Goal: Information Seeking & Learning: Compare options

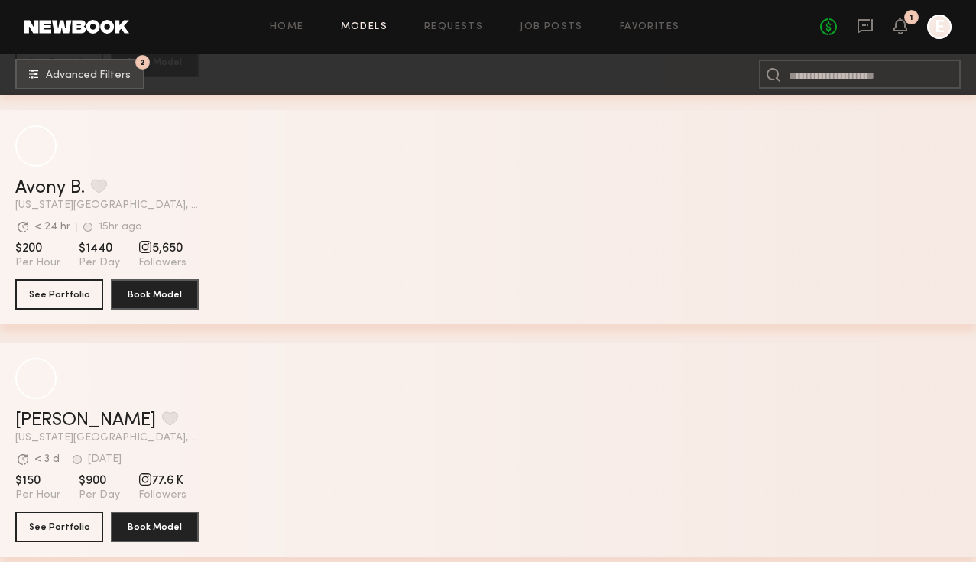
scroll to position [3175, 0]
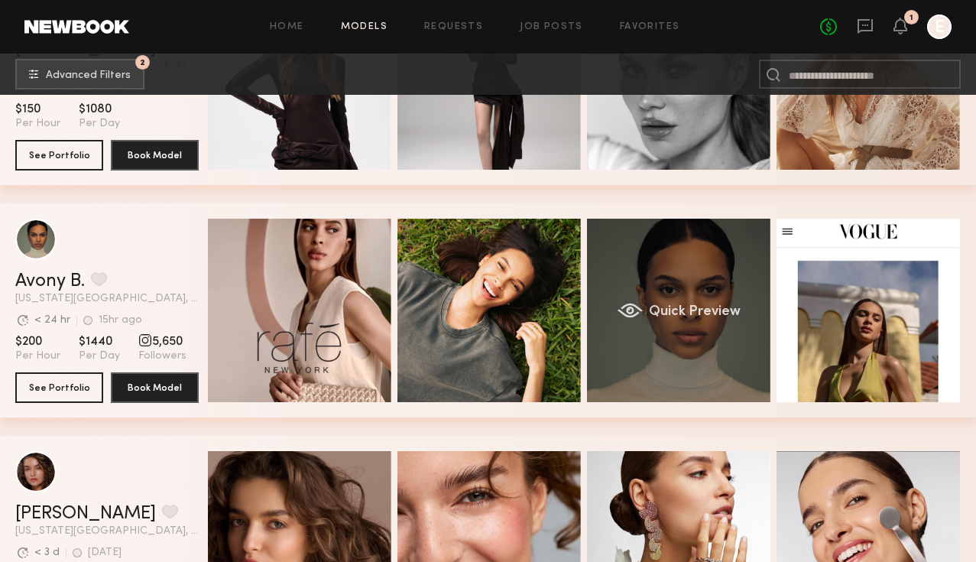
click at [676, 349] on div "Quick Preview" at bounding box center [678, 310] width 183 height 183
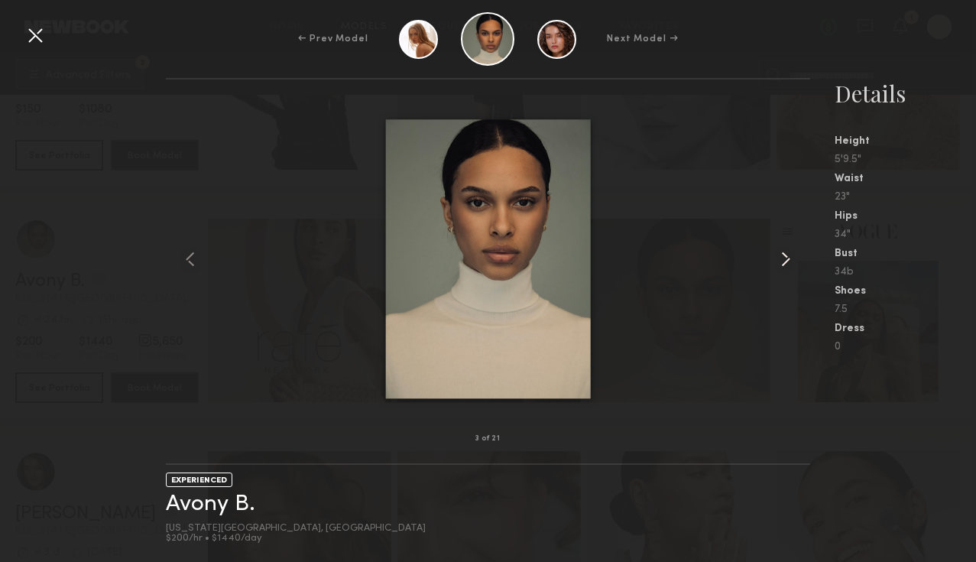
click at [789, 250] on common-icon at bounding box center [786, 259] width 24 height 24
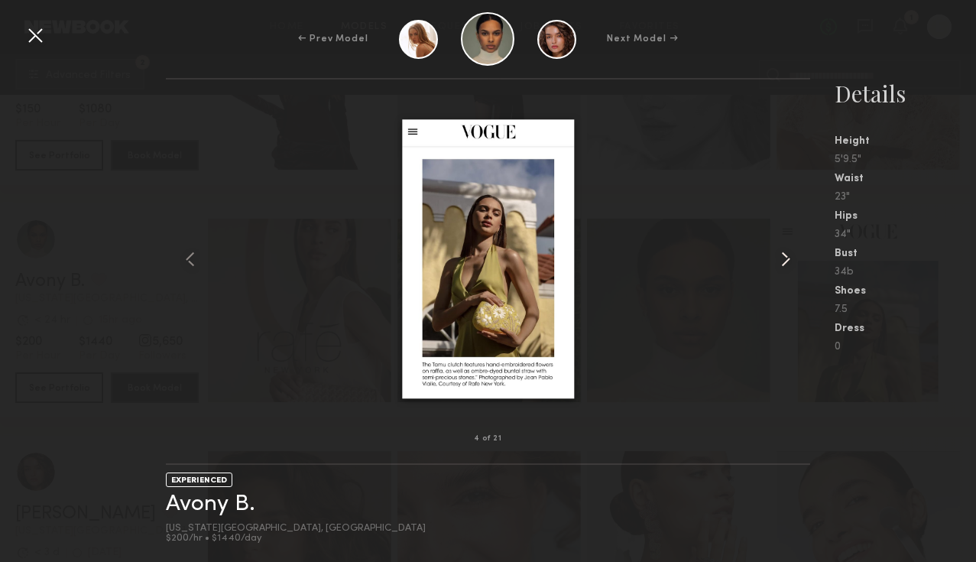
click at [789, 250] on common-icon at bounding box center [786, 259] width 24 height 24
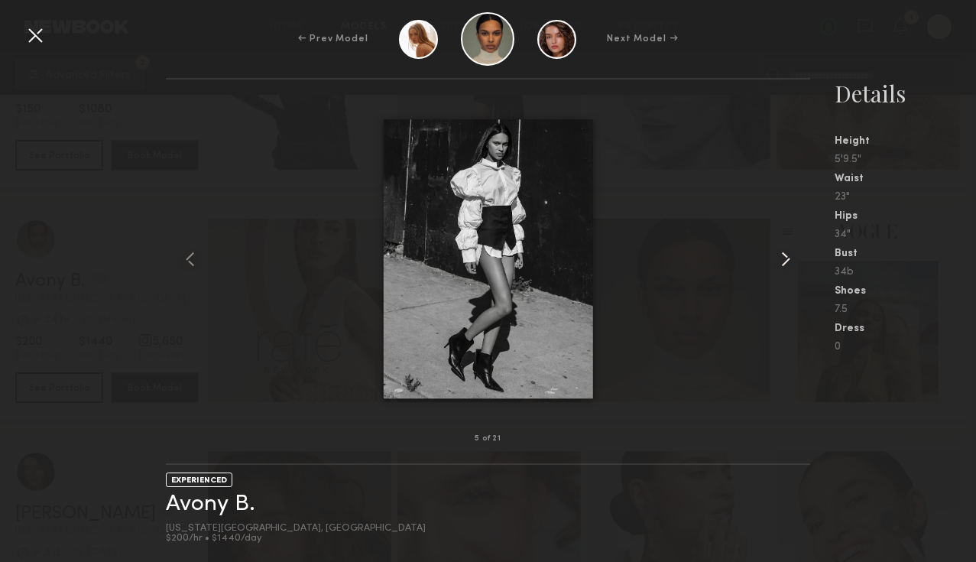
click at [789, 250] on common-icon at bounding box center [786, 259] width 24 height 24
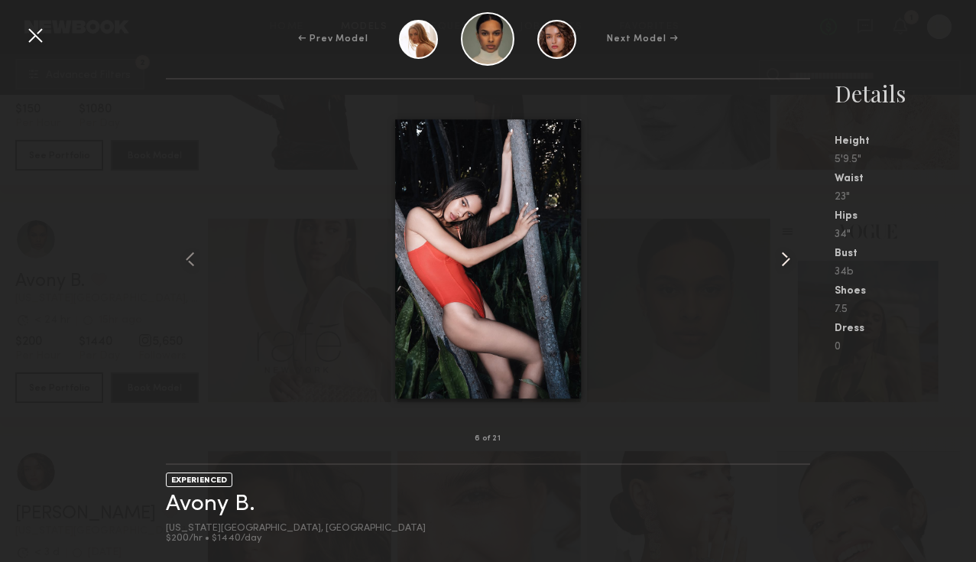
click at [789, 250] on common-icon at bounding box center [786, 259] width 24 height 24
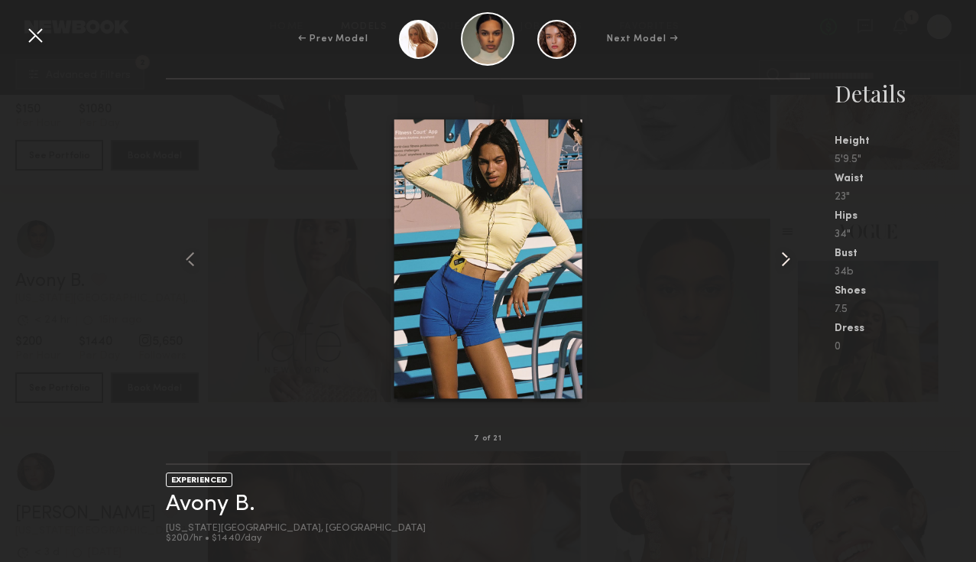
click at [789, 250] on common-icon at bounding box center [786, 259] width 24 height 24
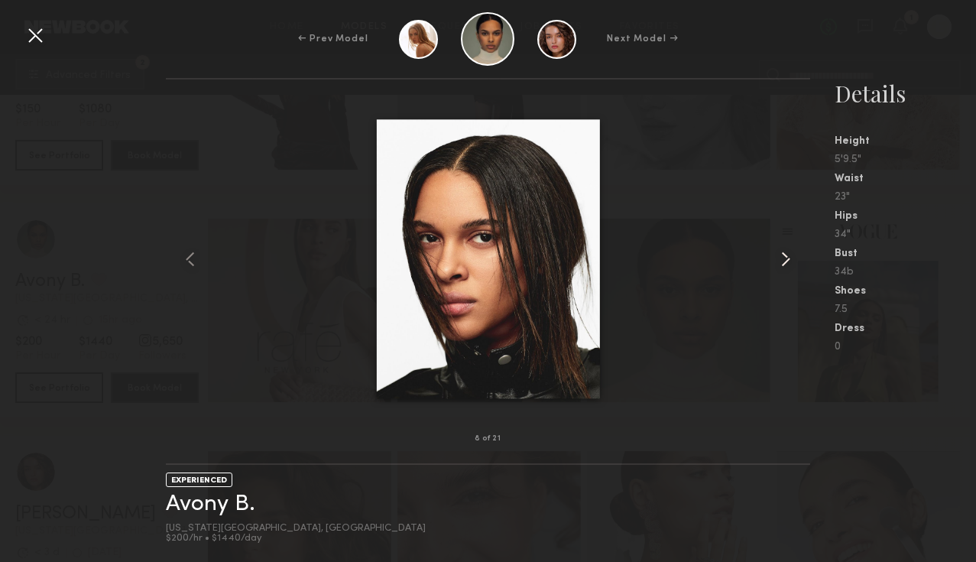
click at [789, 250] on common-icon at bounding box center [786, 259] width 24 height 24
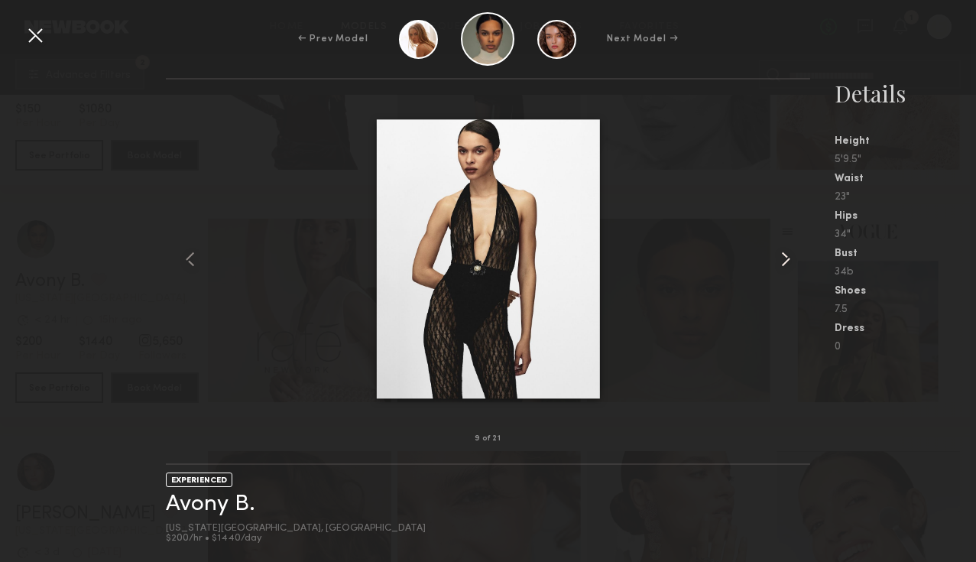
click at [789, 250] on common-icon at bounding box center [786, 259] width 24 height 24
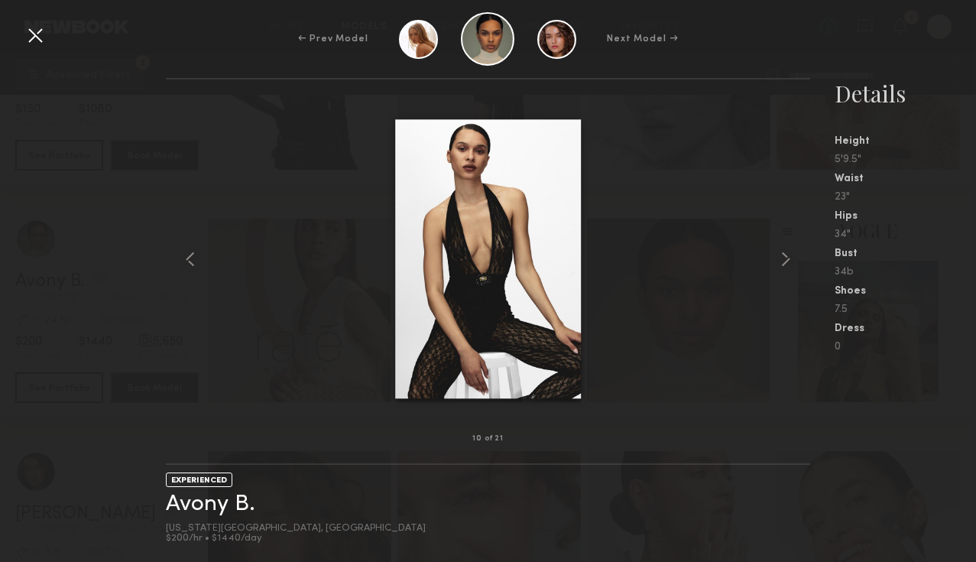
click at [29, 34] on div at bounding box center [35, 35] width 24 height 24
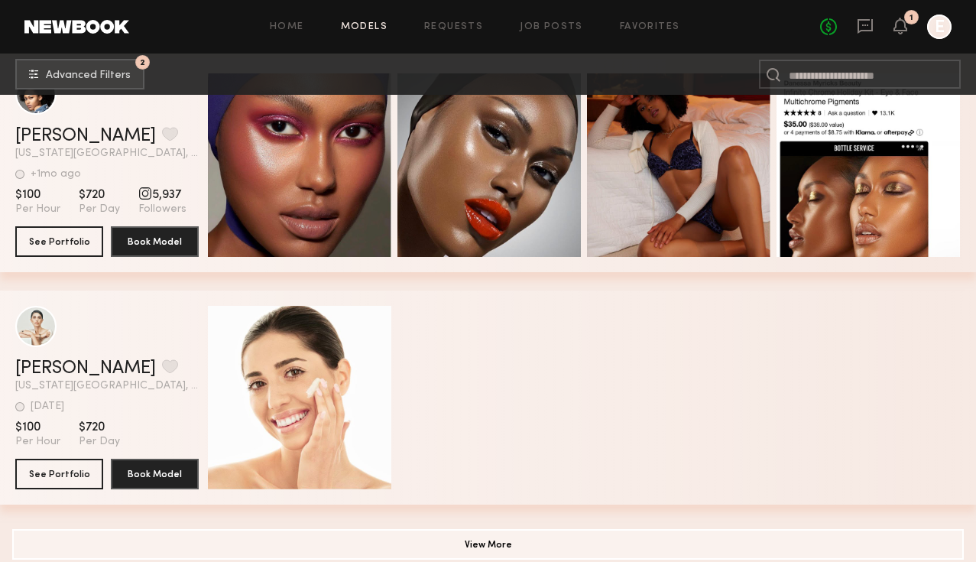
scroll to position [61207, 0]
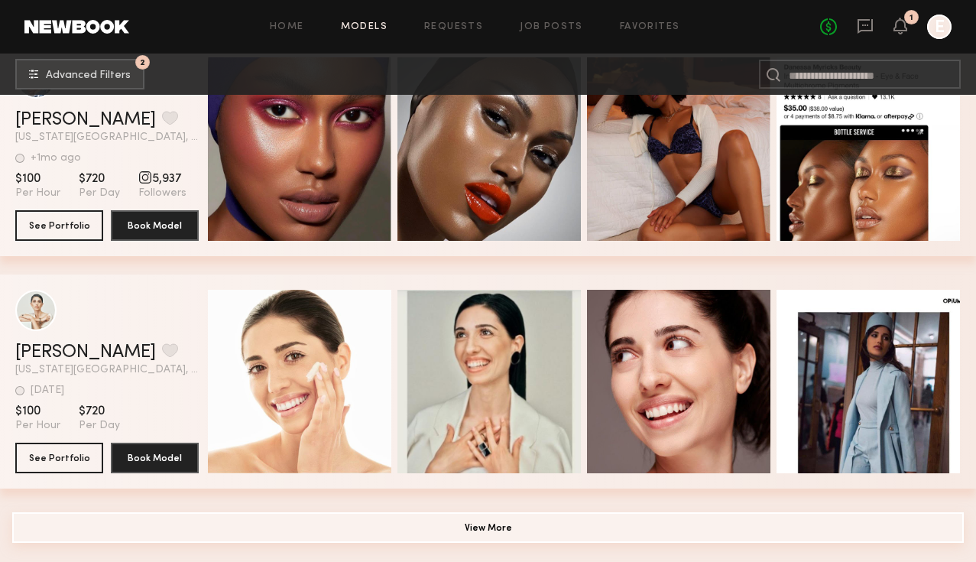
click at [506, 517] on button "View More" at bounding box center [488, 527] width 952 height 31
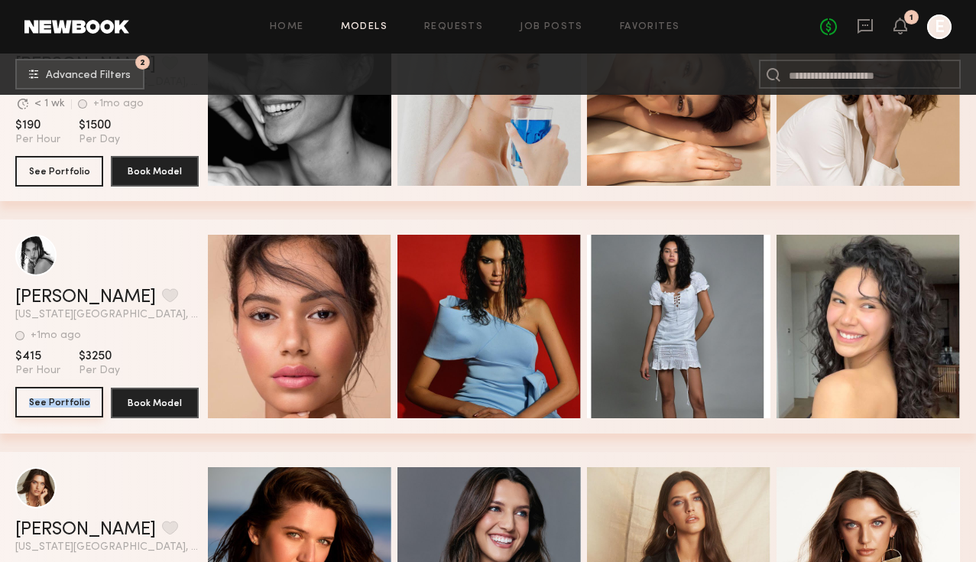
scroll to position [24658, 0]
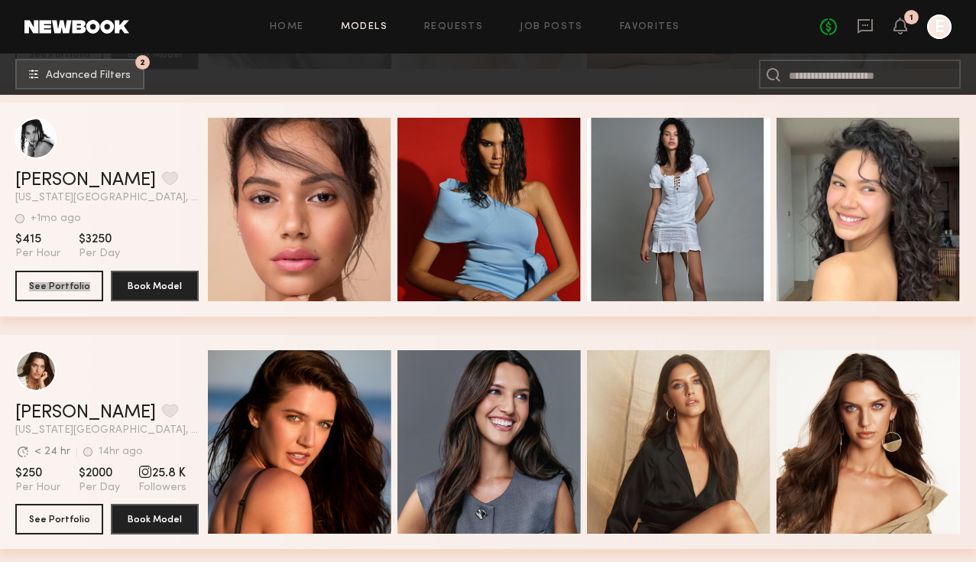
drag, startPoint x: 144, startPoint y: 313, endPoint x: 768, endPoint y: 18, distance: 689.8
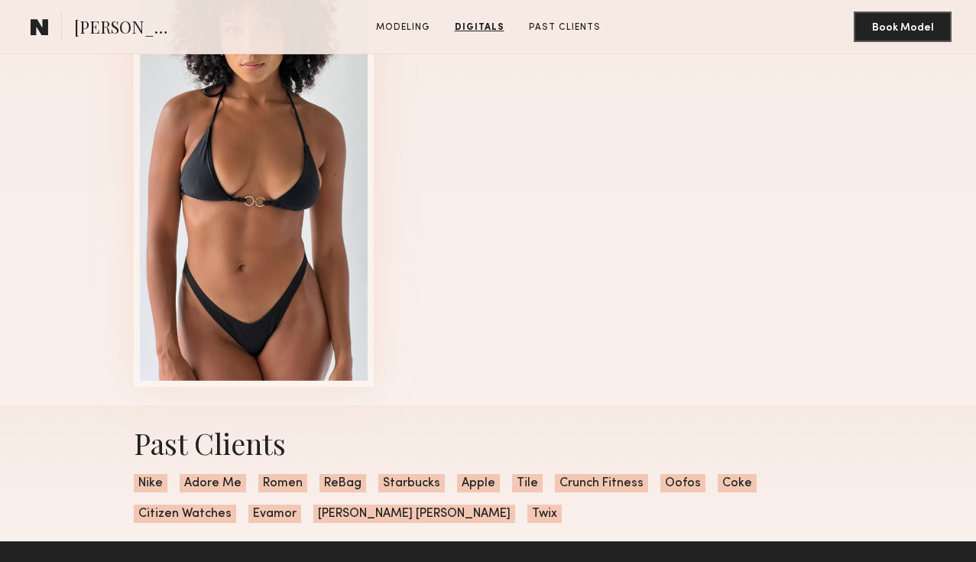
scroll to position [1462, 0]
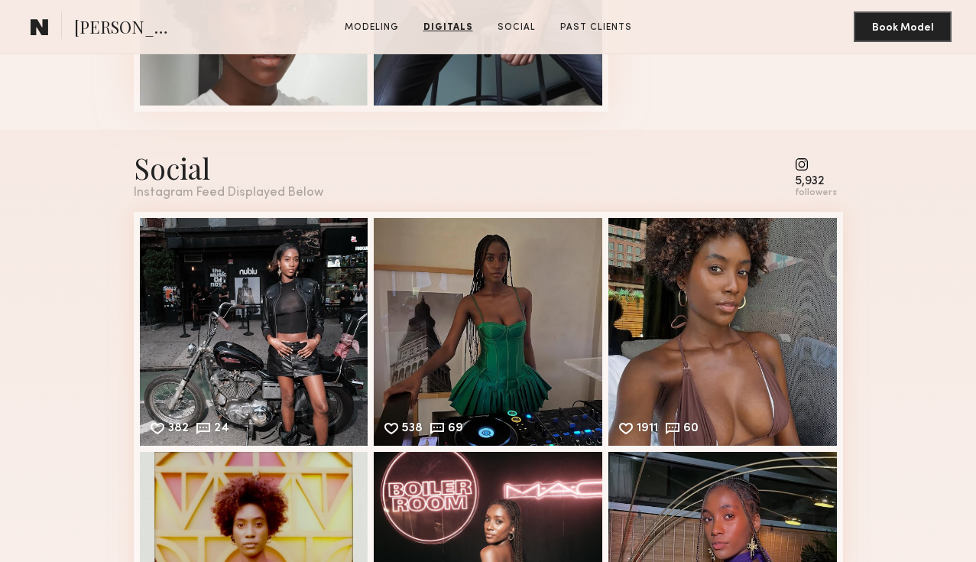
scroll to position [1625, 0]
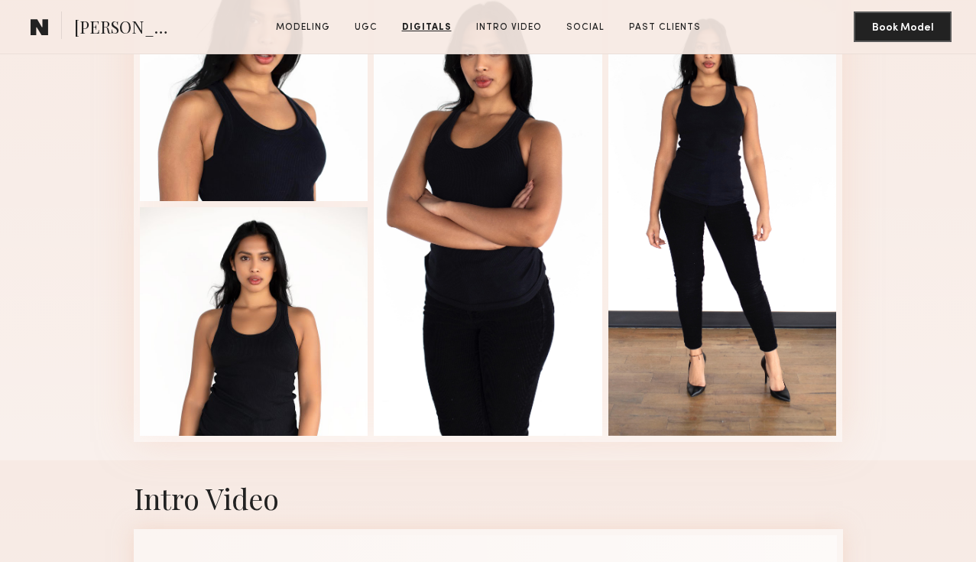
scroll to position [1644, 0]
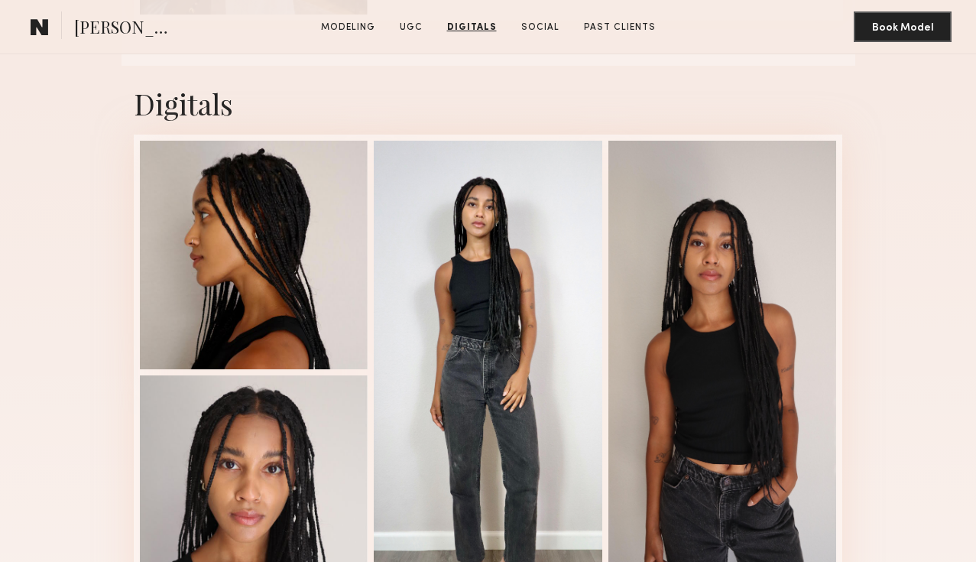
scroll to position [1840, 0]
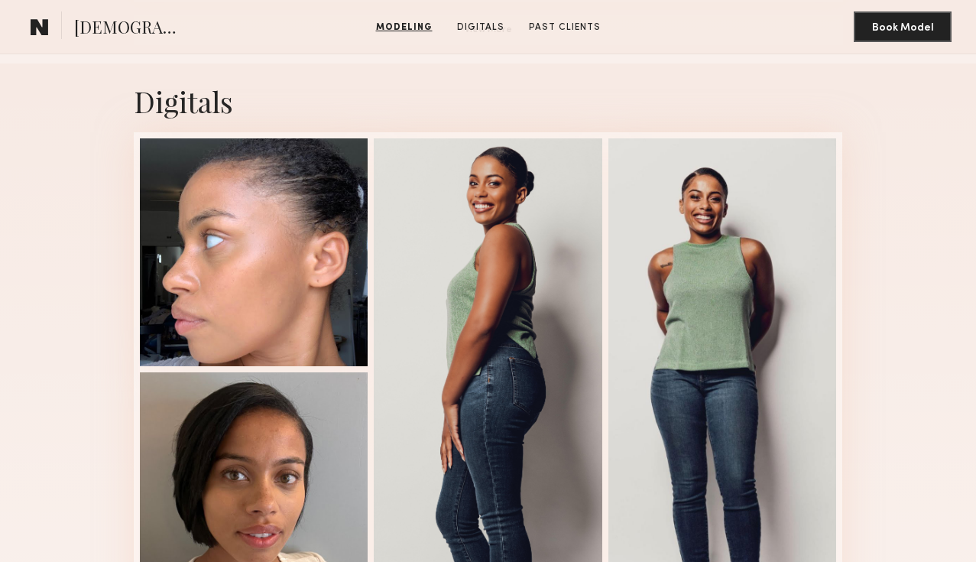
scroll to position [1410, 0]
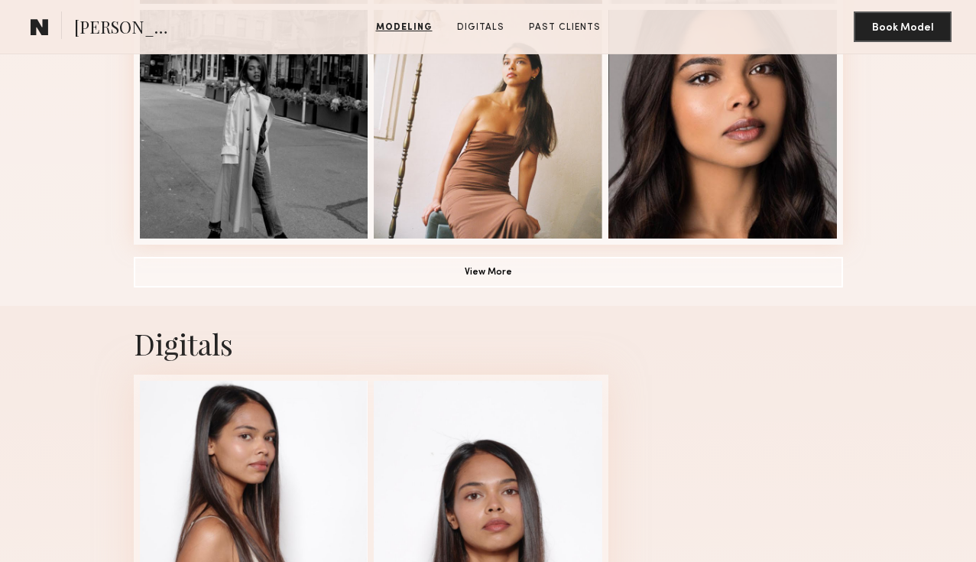
scroll to position [1217, 0]
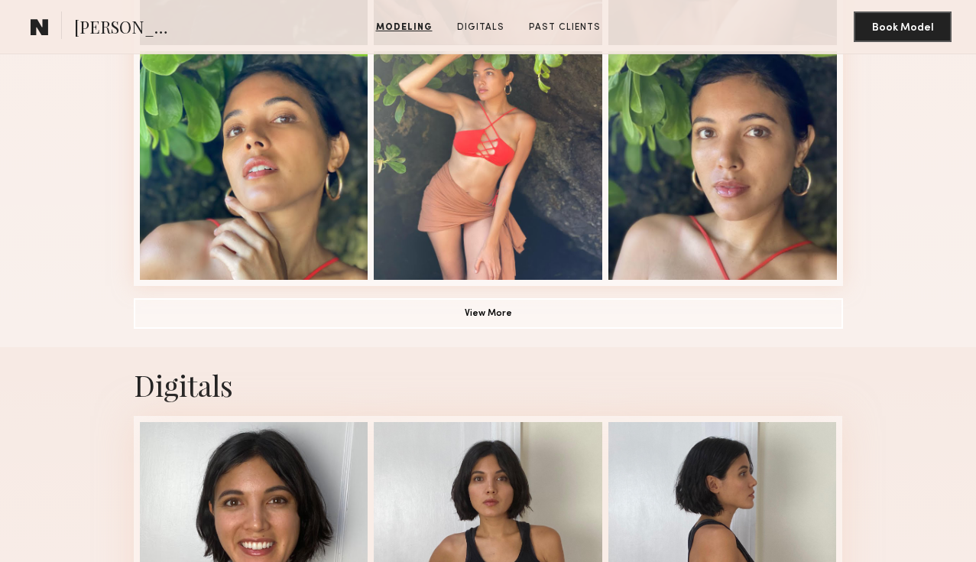
scroll to position [1355, 0]
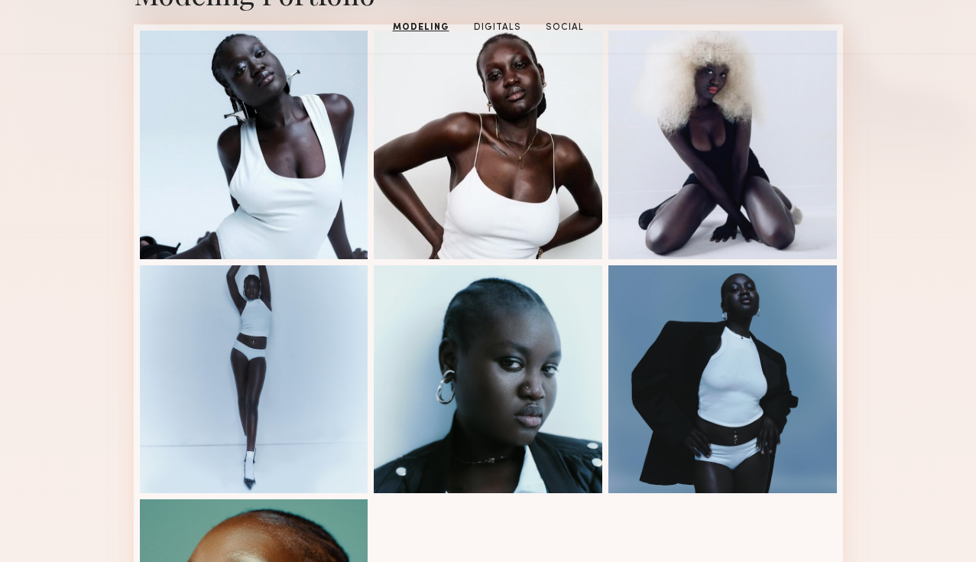
scroll to position [546, 0]
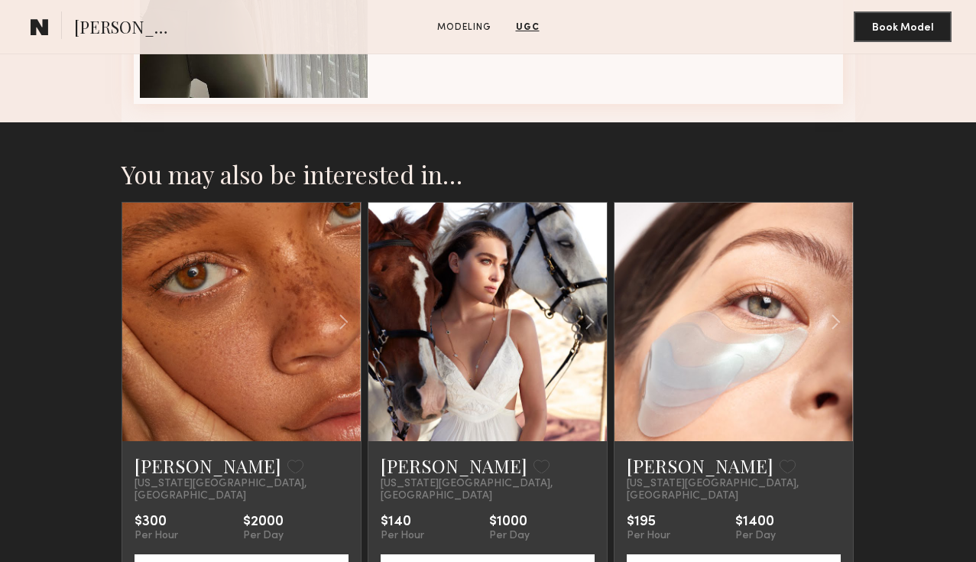
scroll to position [2242, 0]
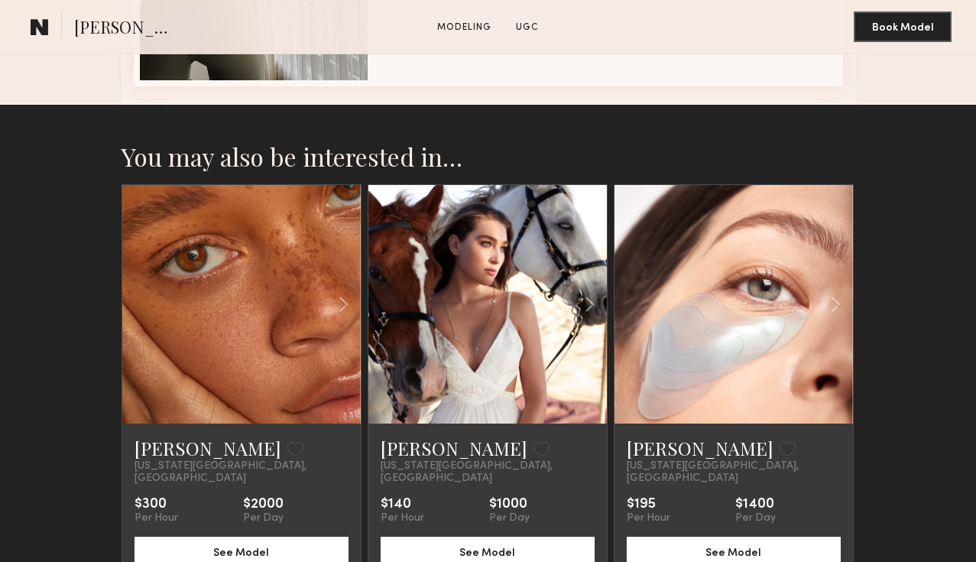
drag, startPoint x: 271, startPoint y: 384, endPoint x: 703, endPoint y: 7, distance: 573.3
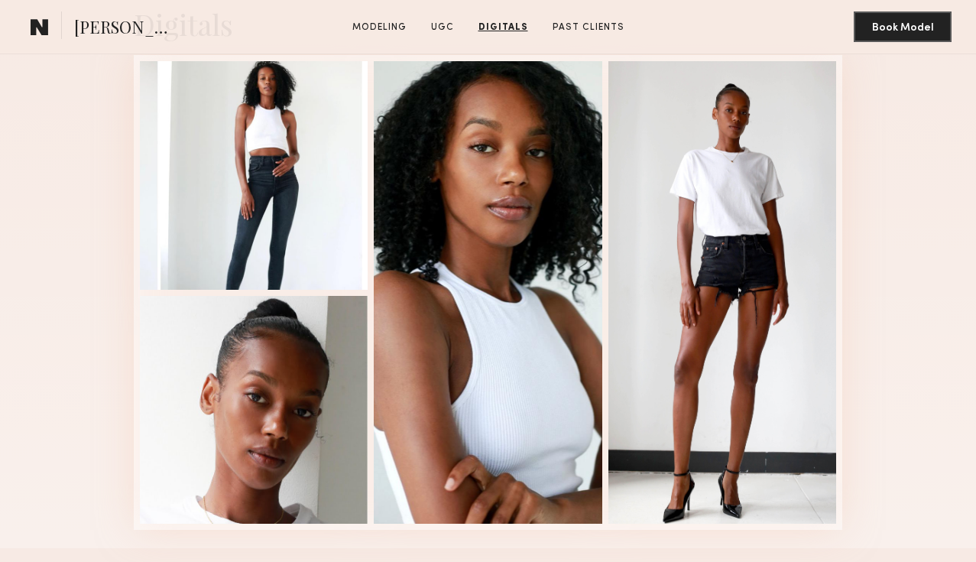
scroll to position [1440, 0]
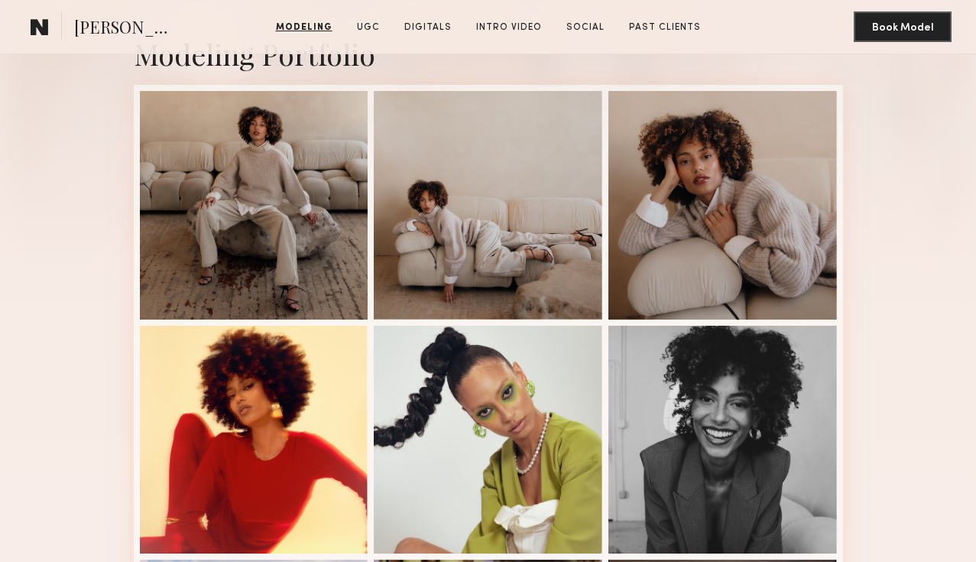
scroll to position [320, 0]
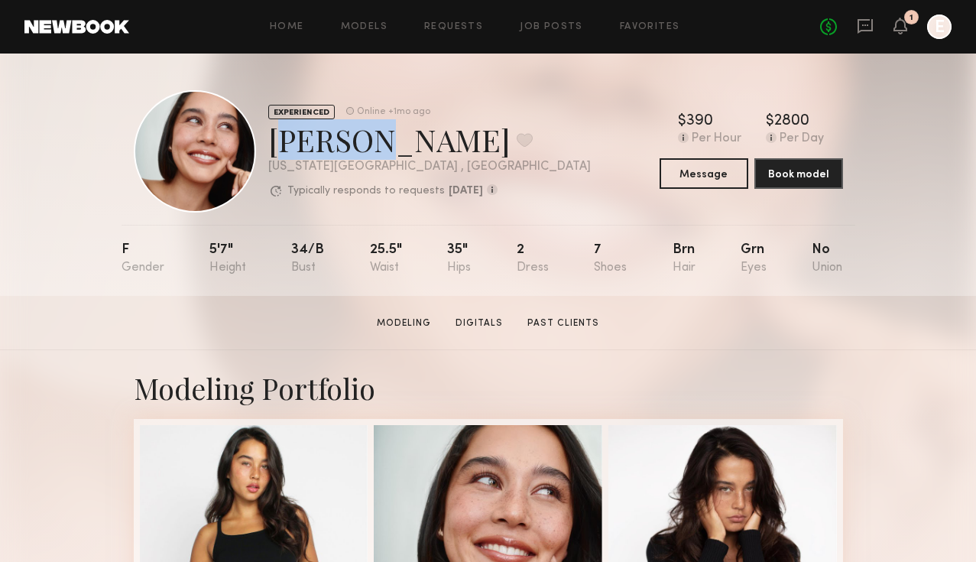
drag, startPoint x: 350, startPoint y: 153, endPoint x: 269, endPoint y: 138, distance: 82.5
click at [269, 138] on div "Asalia Y. Favorite" at bounding box center [429, 139] width 323 height 41
copy div "Asalia"
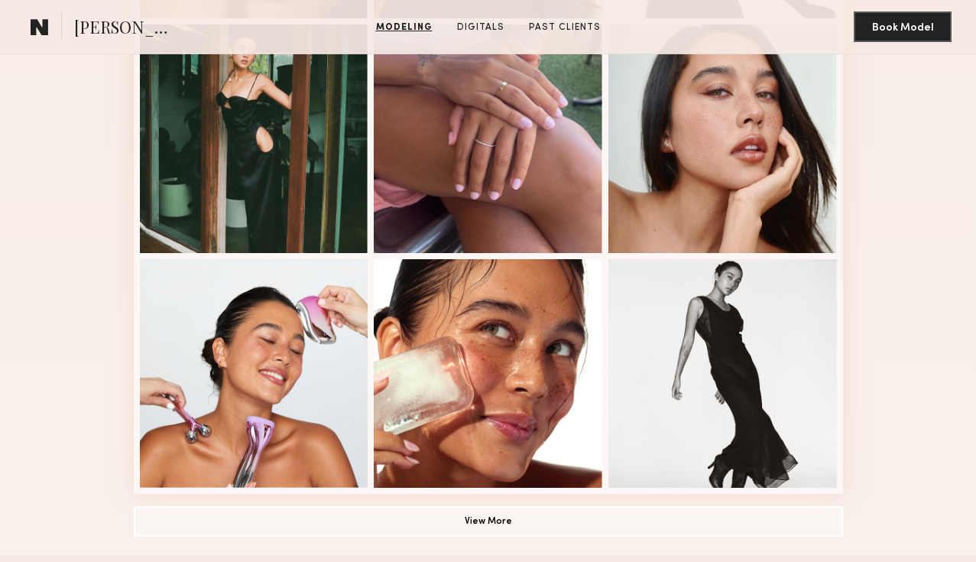
scroll to position [885, 0]
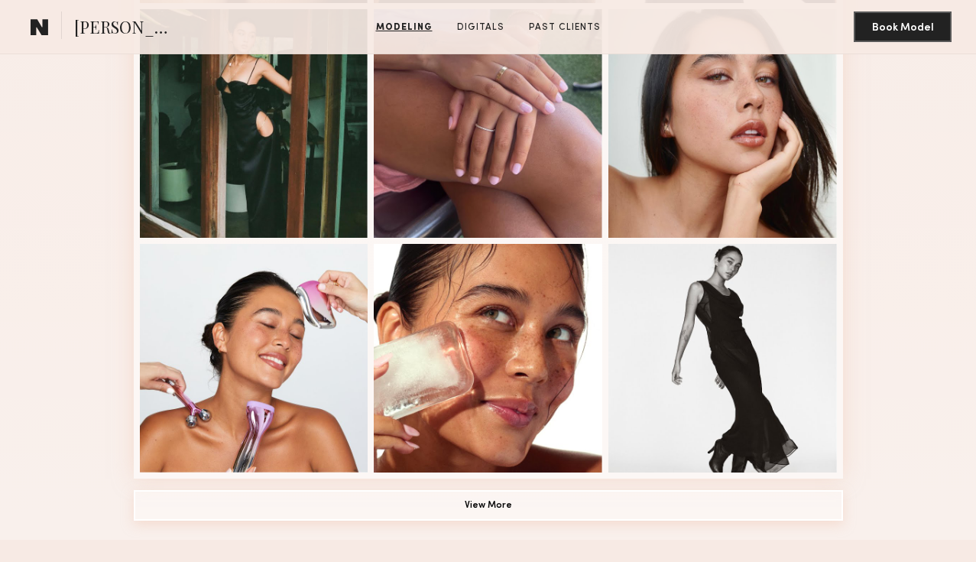
click at [453, 501] on button "View More" at bounding box center [488, 505] width 709 height 31
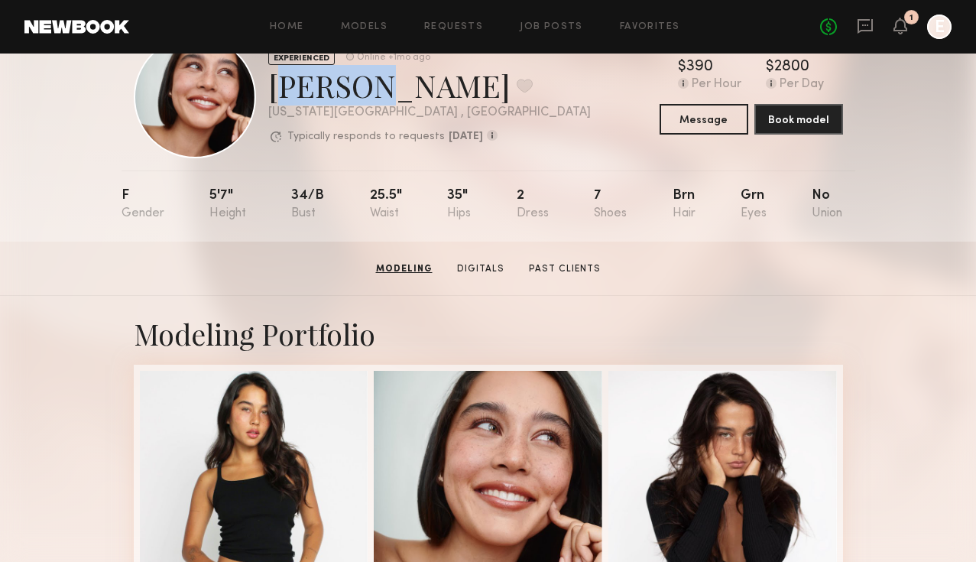
scroll to position [0, 0]
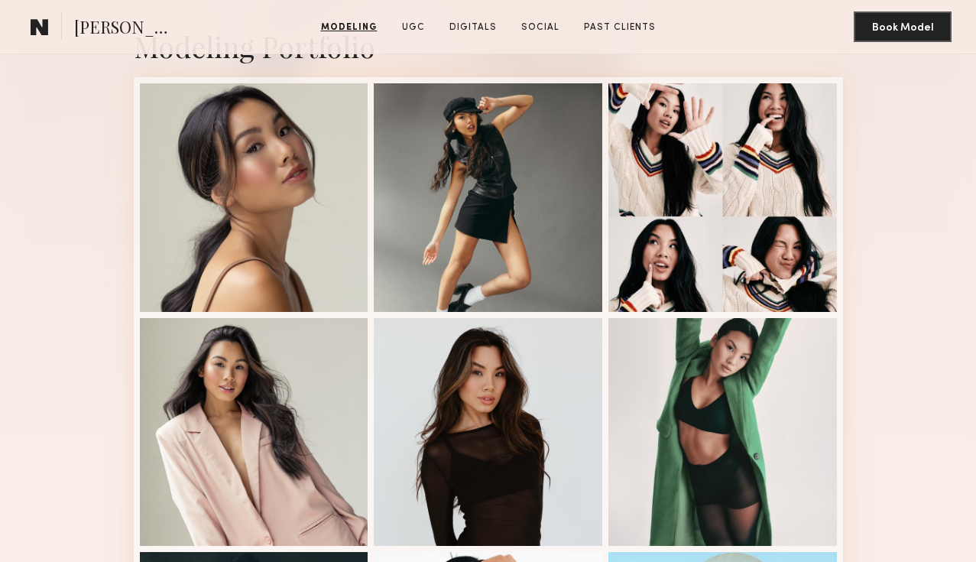
scroll to position [721, 0]
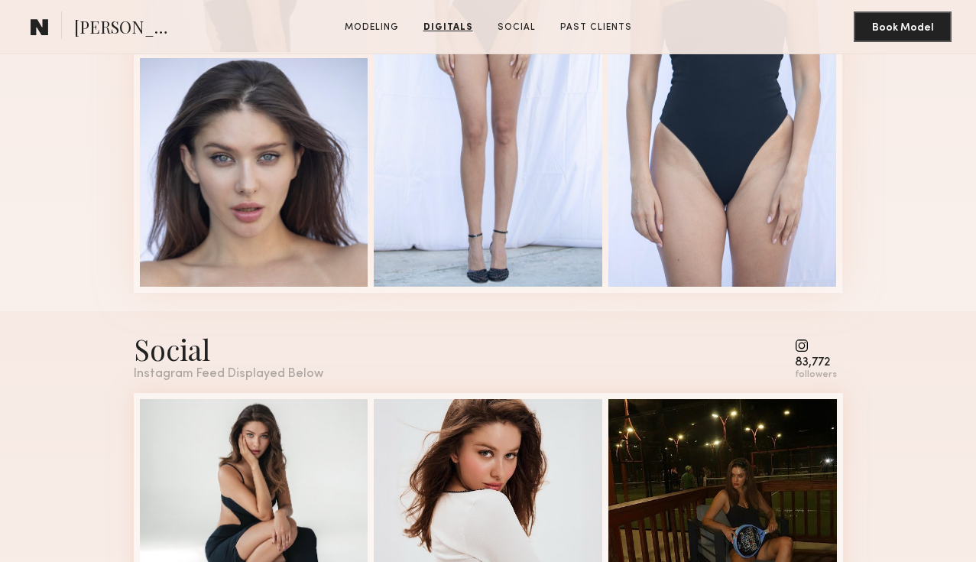
scroll to position [2141, 0]
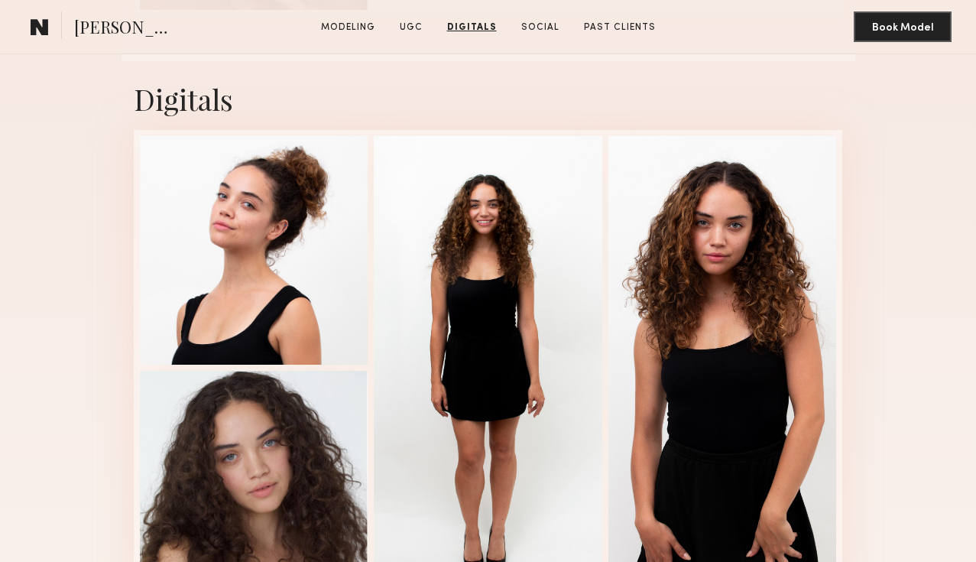
scroll to position [1761, 0]
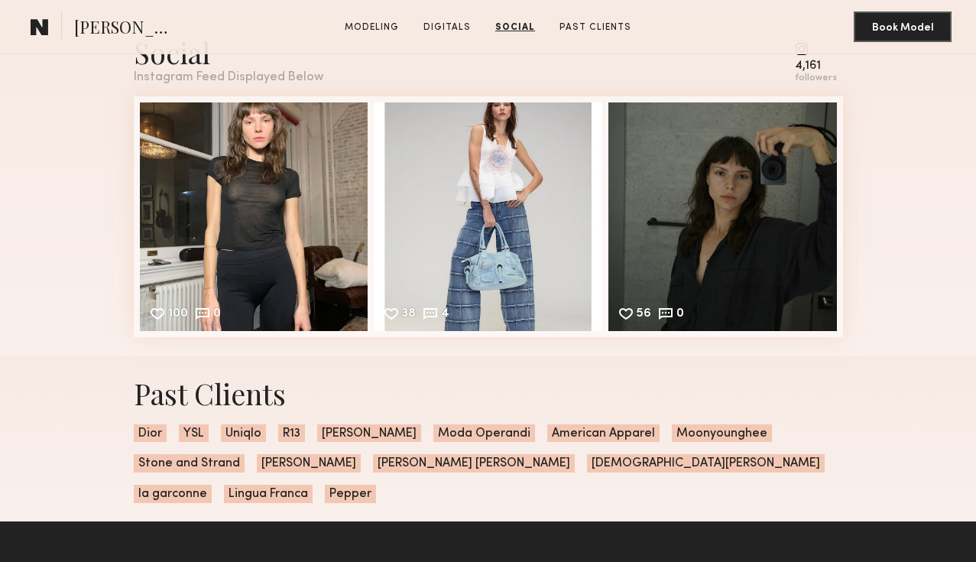
scroll to position [2339, 0]
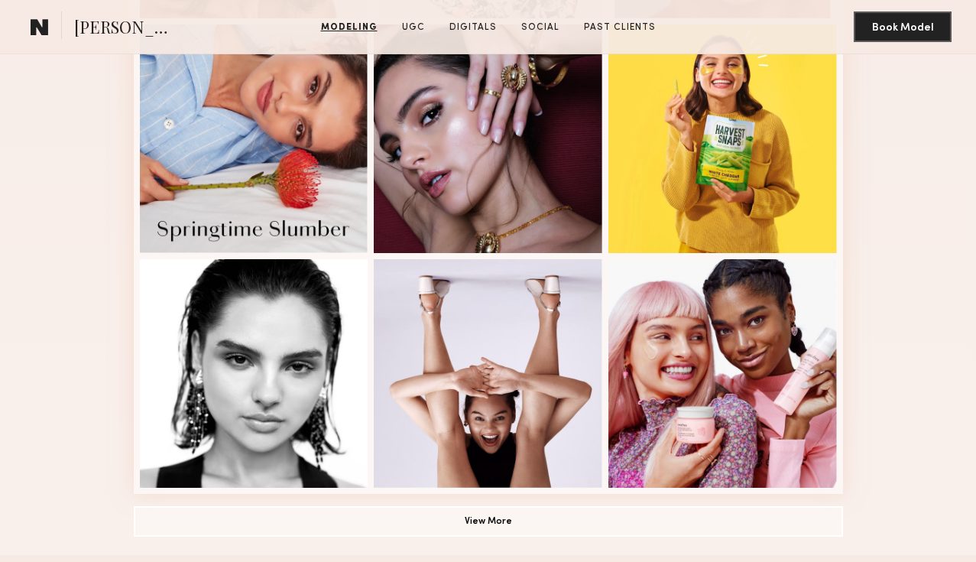
scroll to position [865, 0]
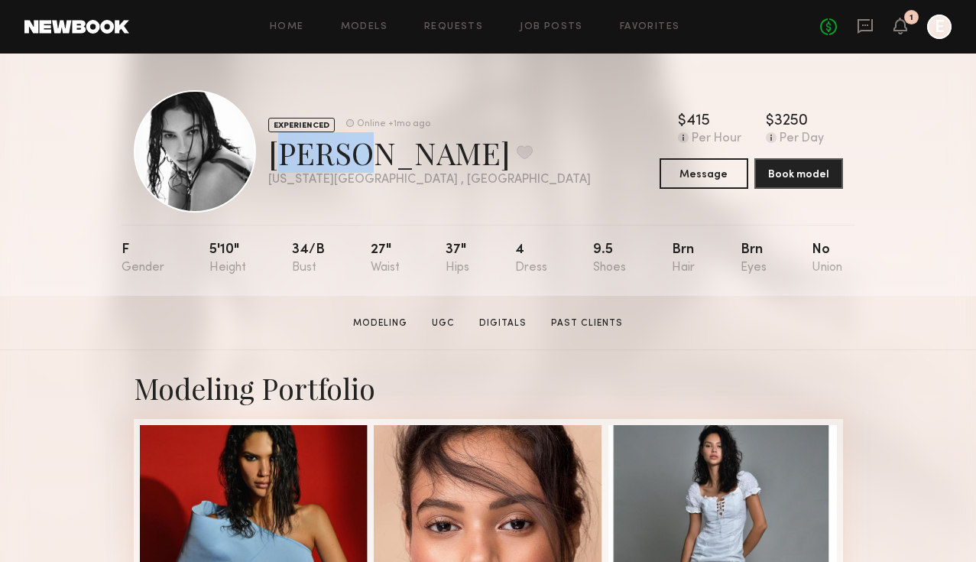
drag, startPoint x: 345, startPoint y: 151, endPoint x: 266, endPoint y: 155, distance: 78.9
click at [266, 155] on div "EXPERIENCED Online +1mo ago [PERSON_NAME] Favorite [US_STATE][GEOGRAPHIC_DATA] …" at bounding box center [362, 151] width 457 height 122
copy div "Cindy"
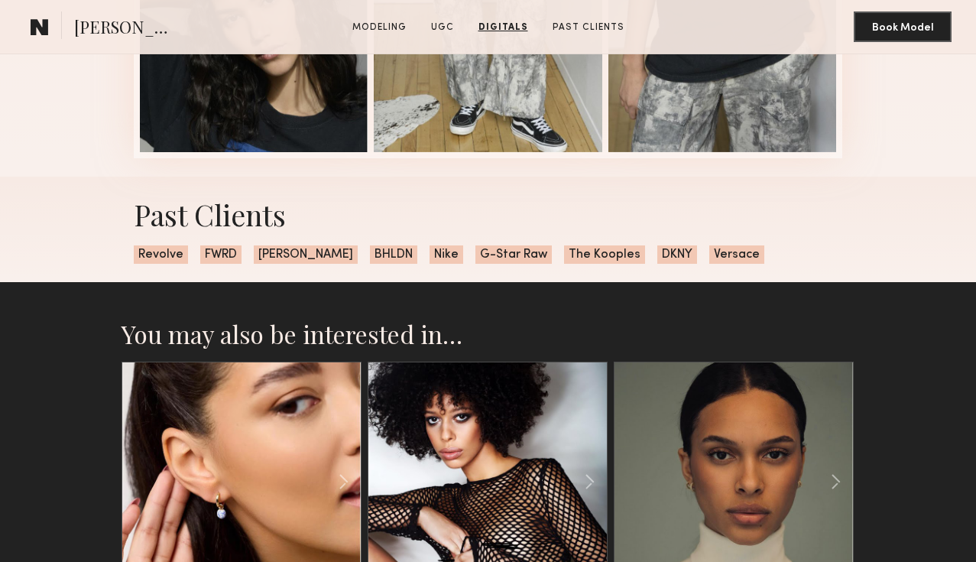
scroll to position [2117, 0]
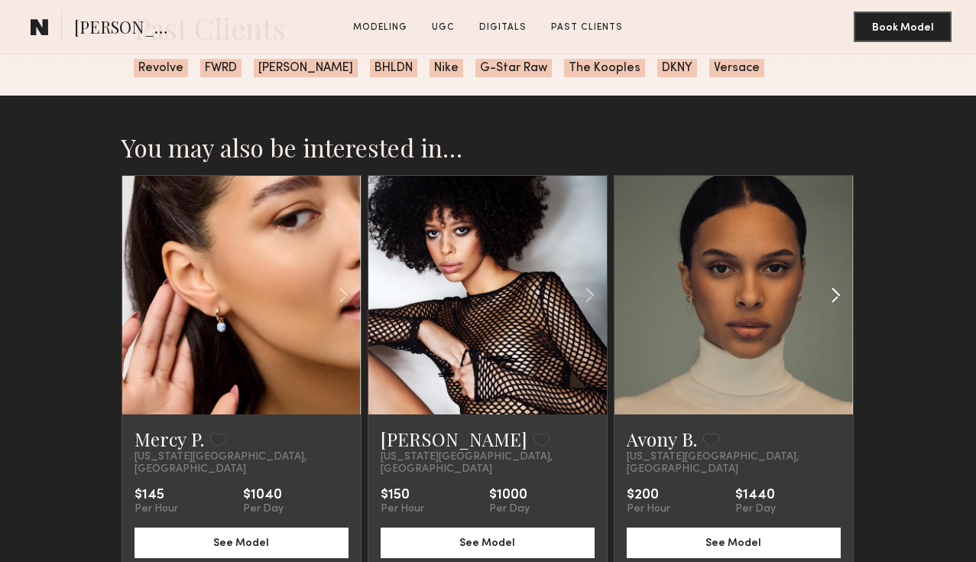
click at [801, 328] on div at bounding box center [813, 295] width 79 height 239
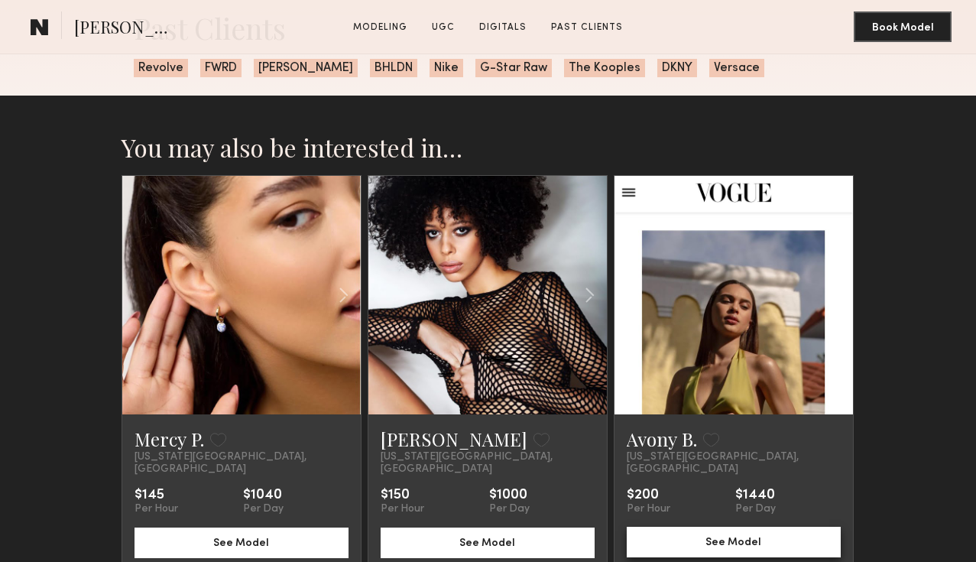
click at [745, 528] on button "See Model" at bounding box center [734, 542] width 214 height 31
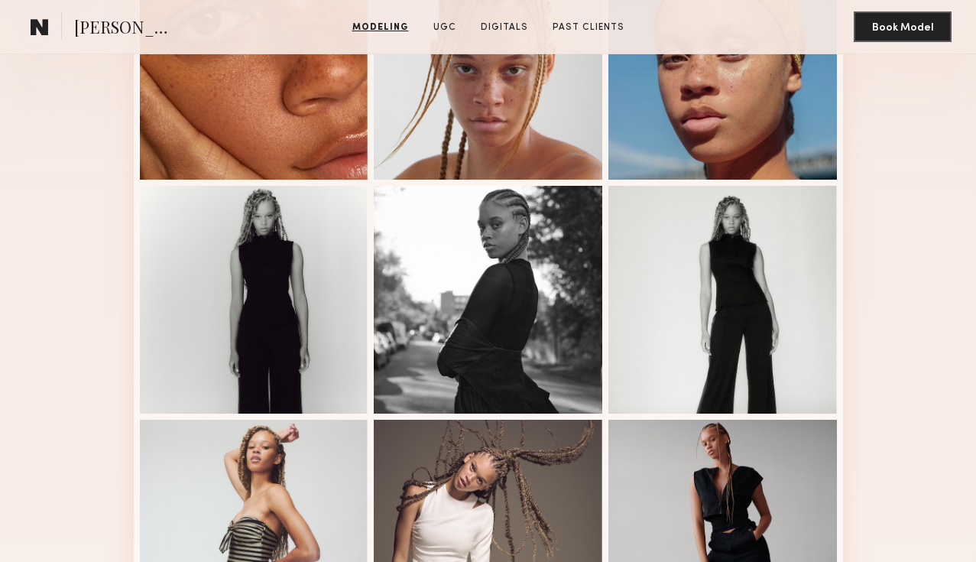
scroll to position [624, 0]
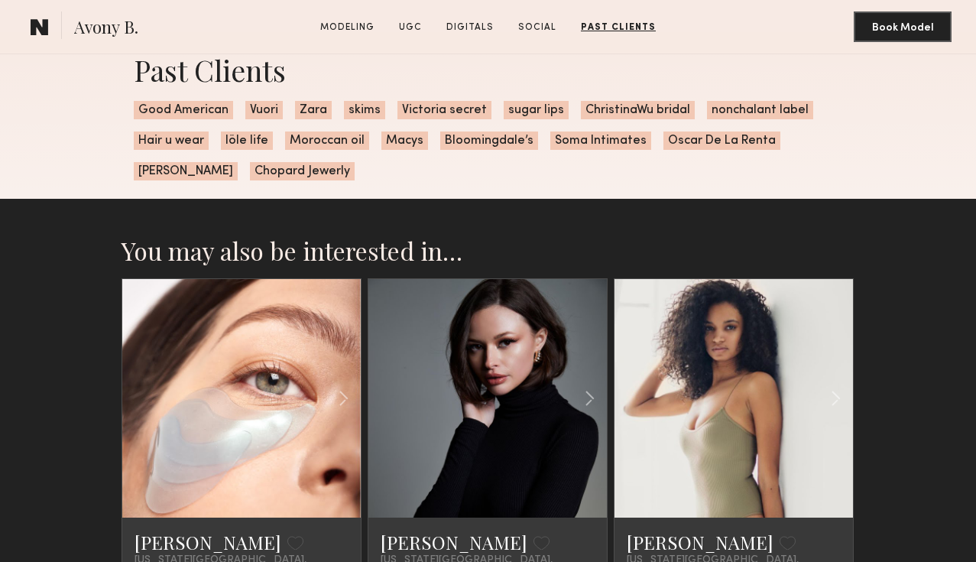
scroll to position [2553, 0]
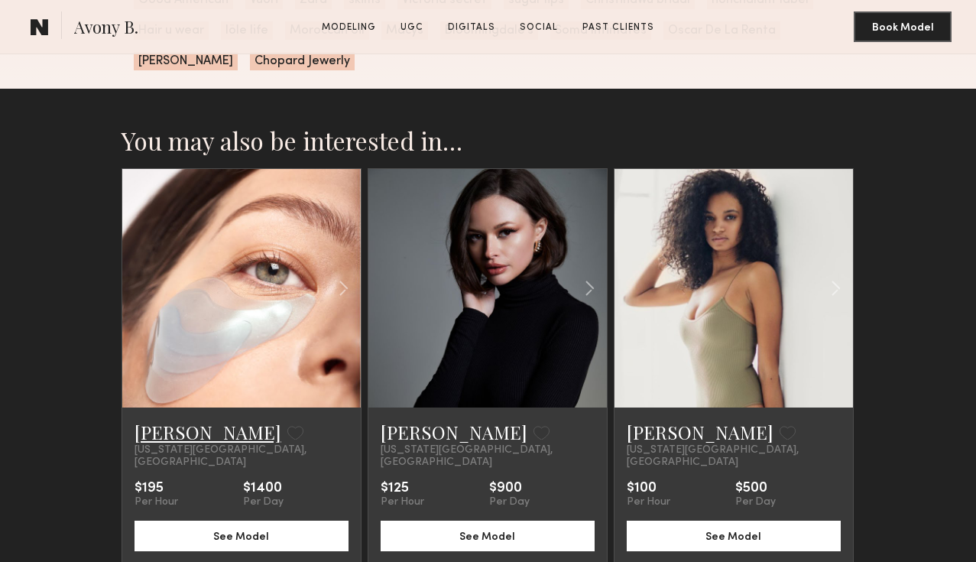
click at [144, 431] on link "[PERSON_NAME]" at bounding box center [208, 432] width 147 height 24
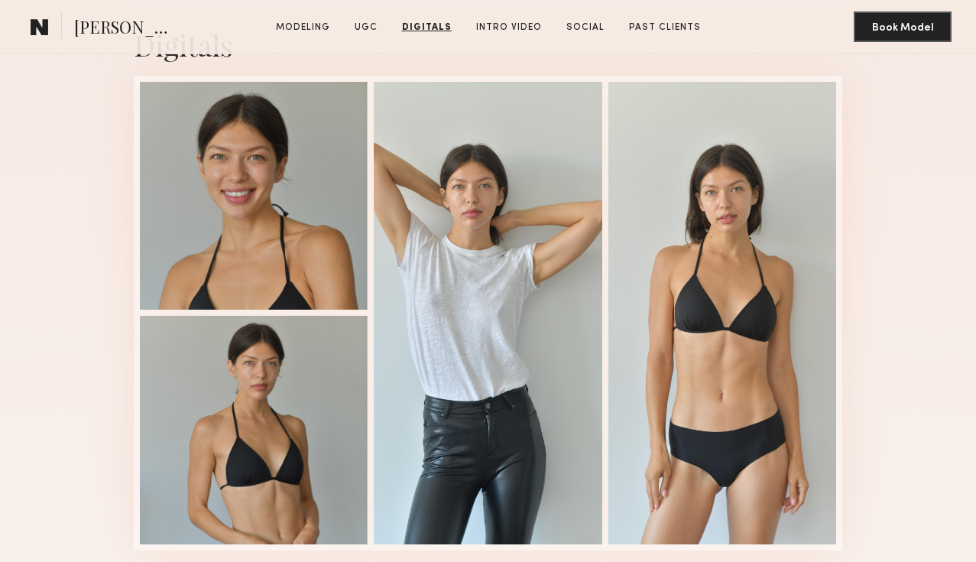
scroll to position [3278, 0]
